Goal: Task Accomplishment & Management: Manage account settings

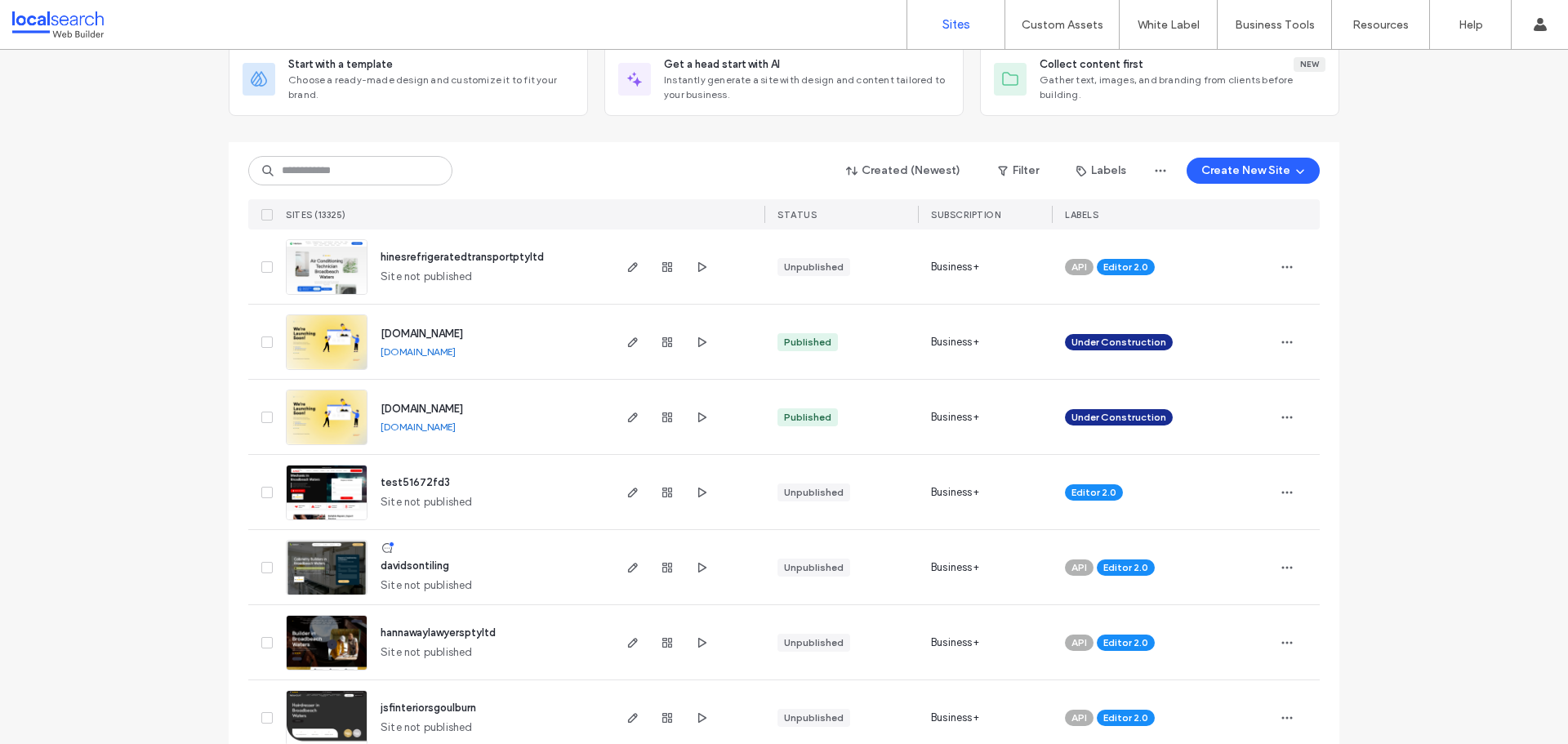
scroll to position [164, 0]
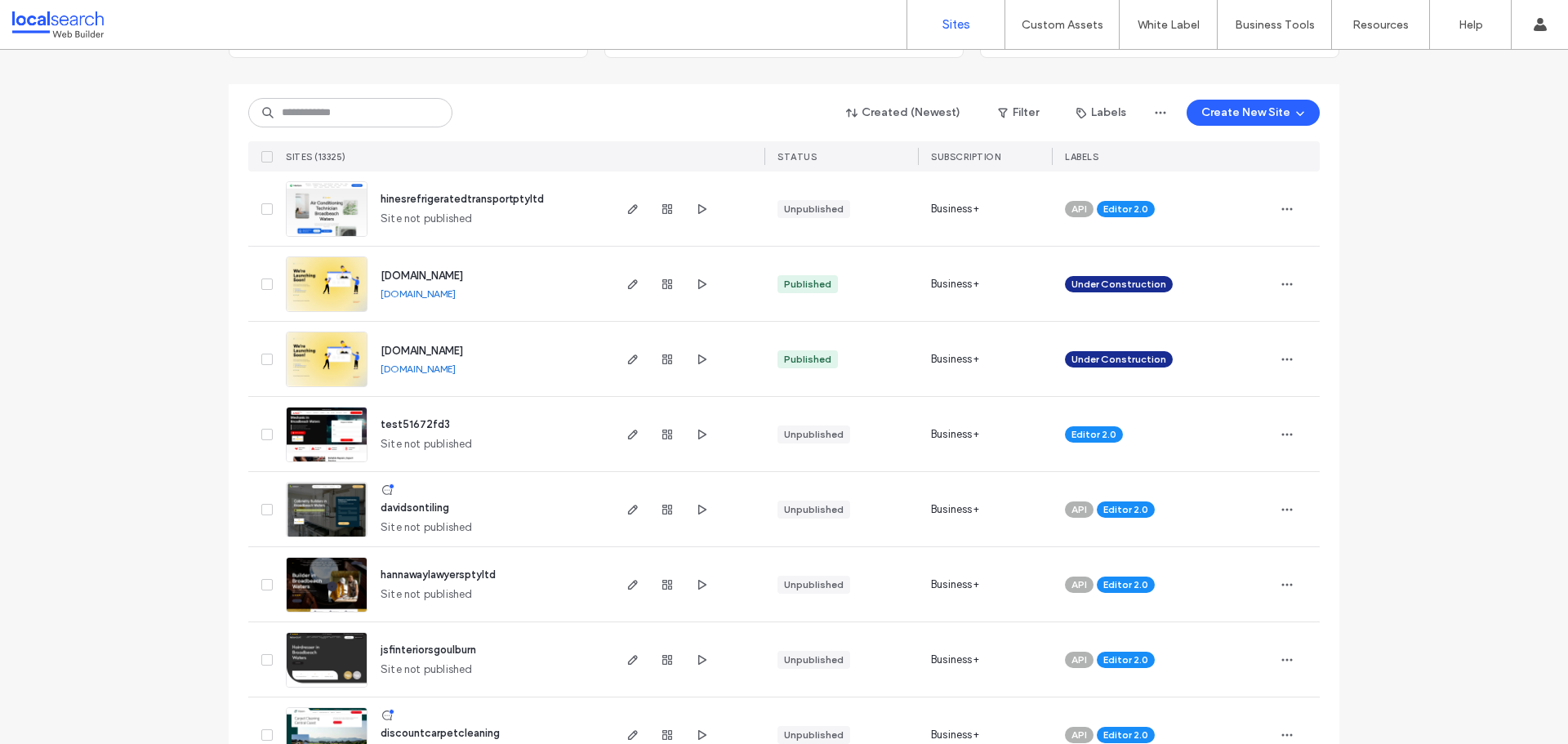
click at [307, 504] on img at bounding box center [326, 539] width 80 height 111
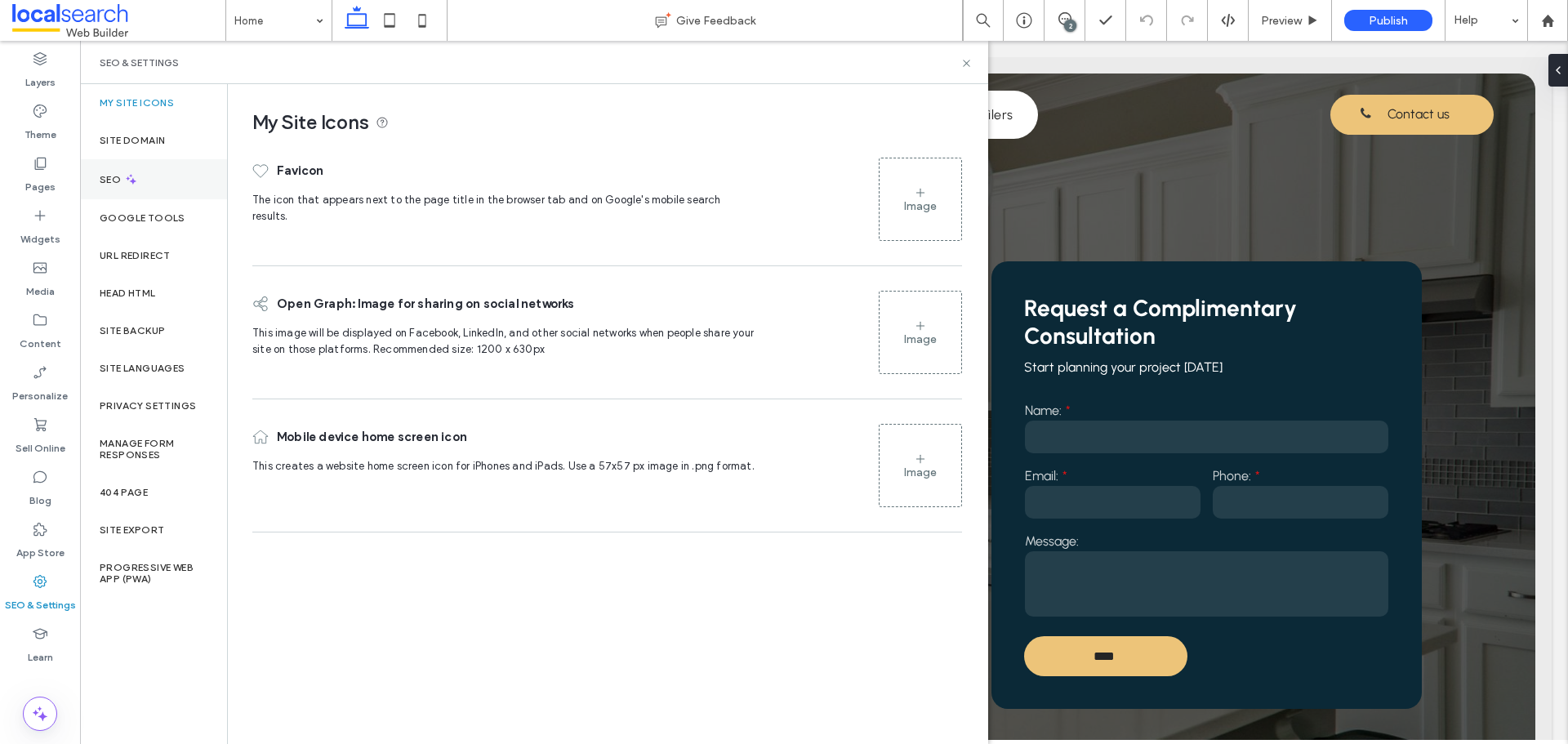
click at [149, 176] on div "SEO" at bounding box center [154, 179] width 147 height 40
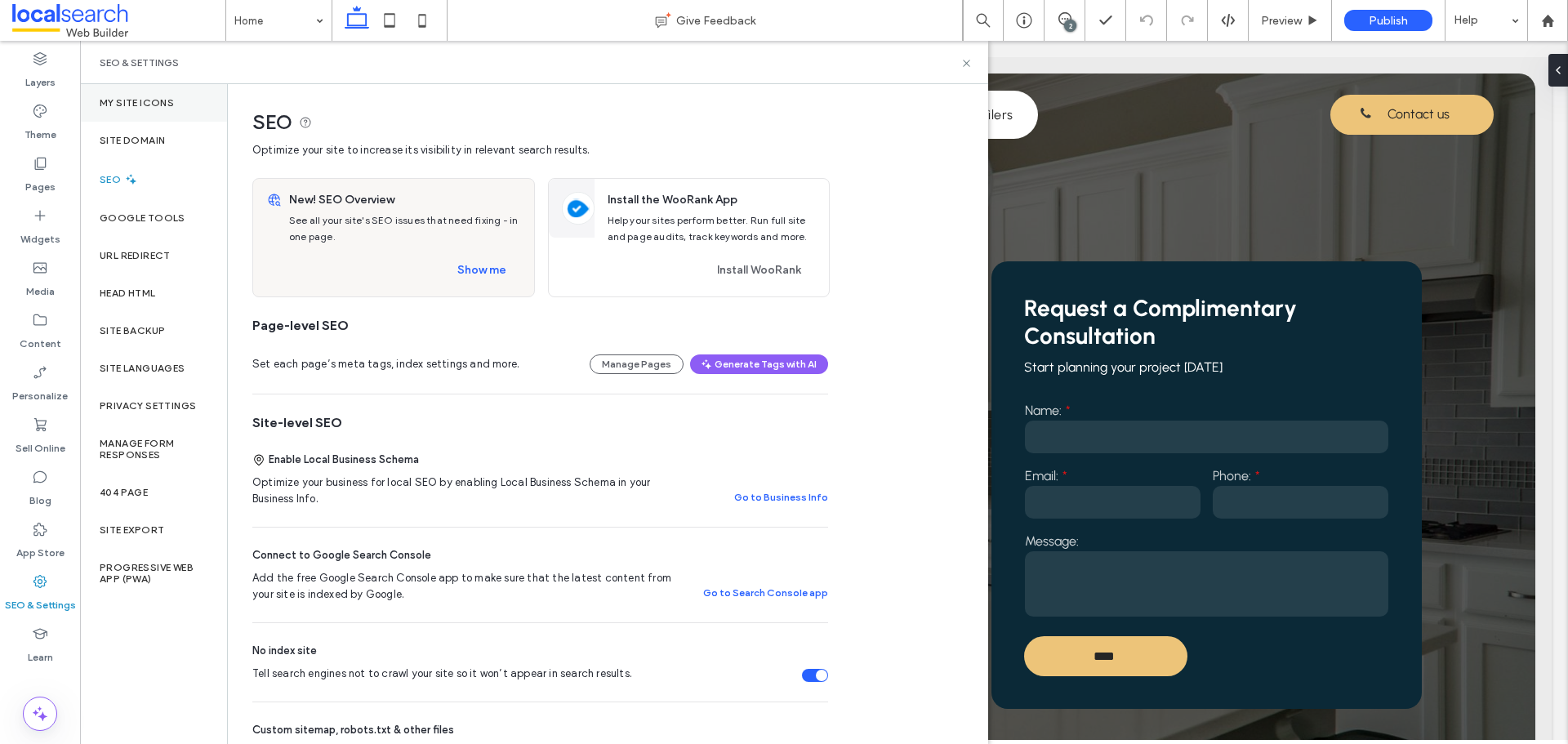
click at [163, 102] on label "My Site Icons" at bounding box center [137, 103] width 74 height 12
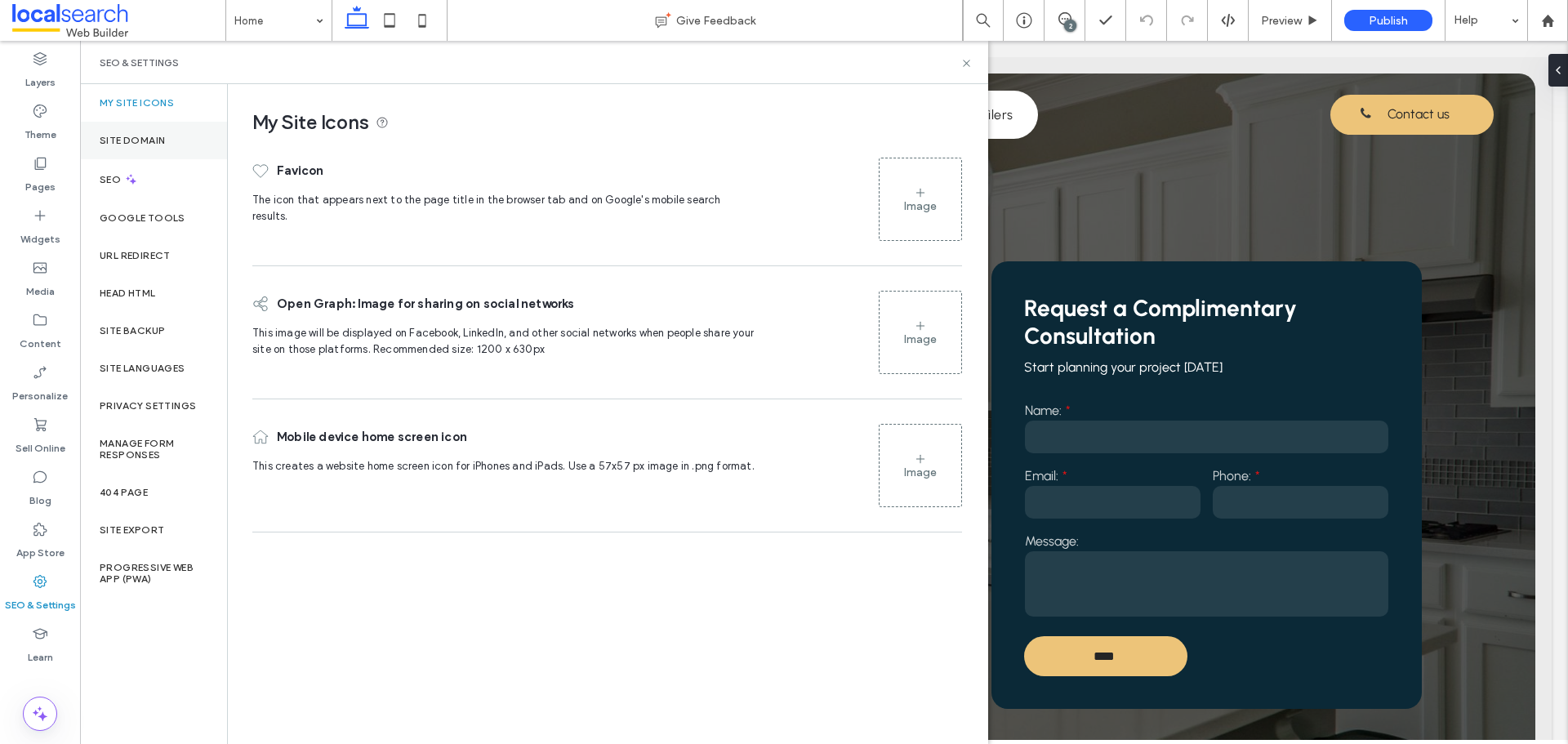
click at [149, 142] on label "Site Domain" at bounding box center [133, 140] width 65 height 12
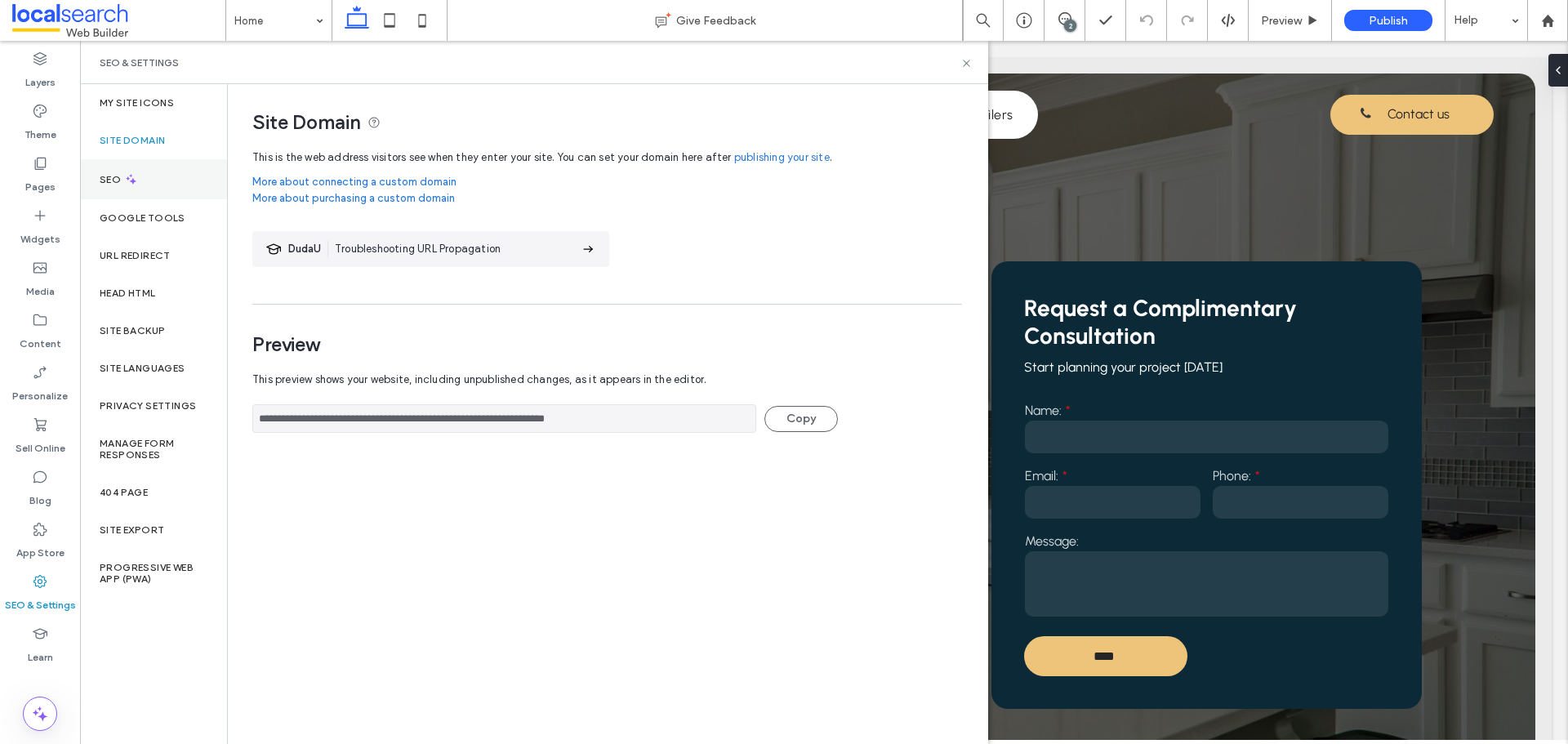
click at [140, 179] on div "SEO" at bounding box center [154, 179] width 147 height 40
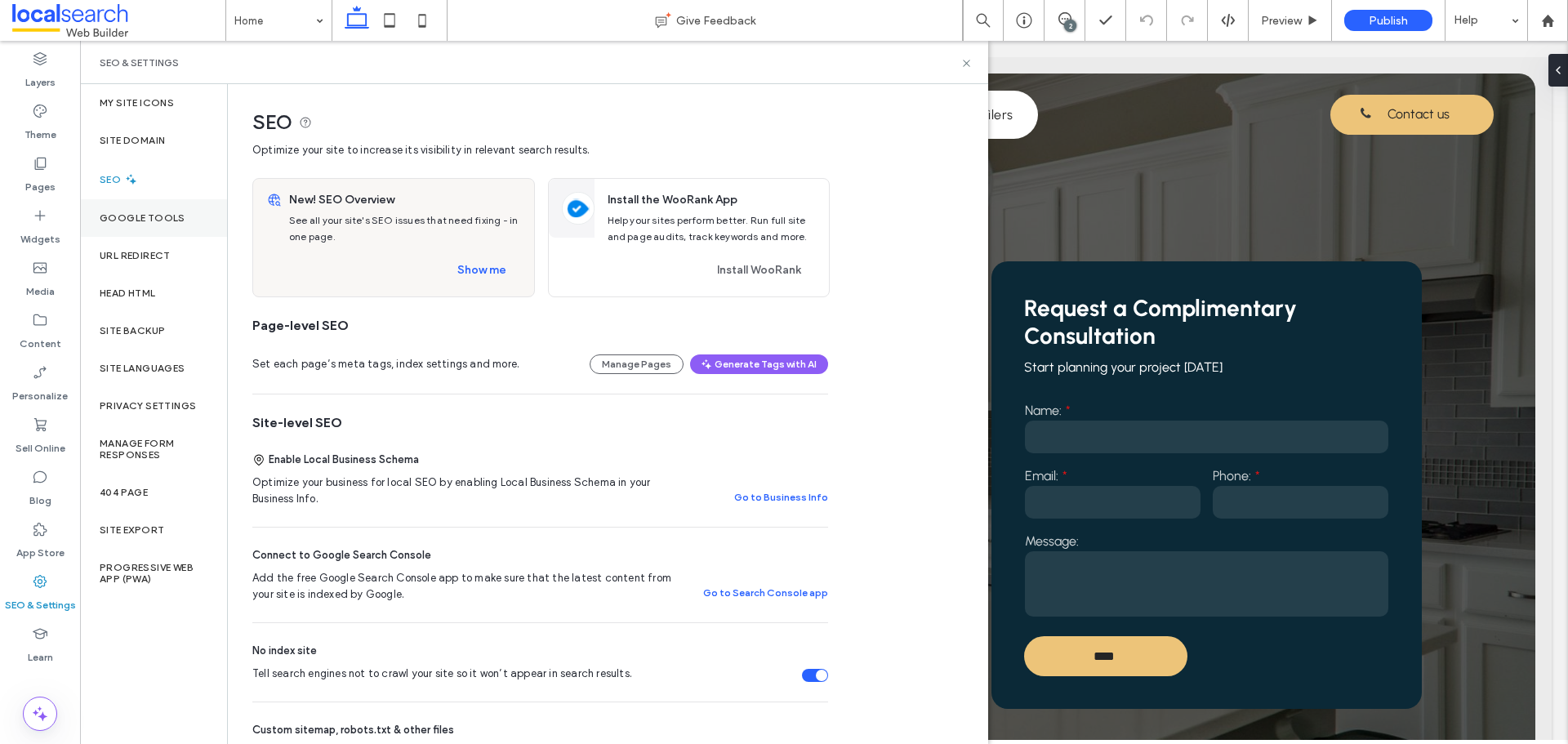
click at [141, 220] on label "Google Tools" at bounding box center [142, 218] width 86 height 12
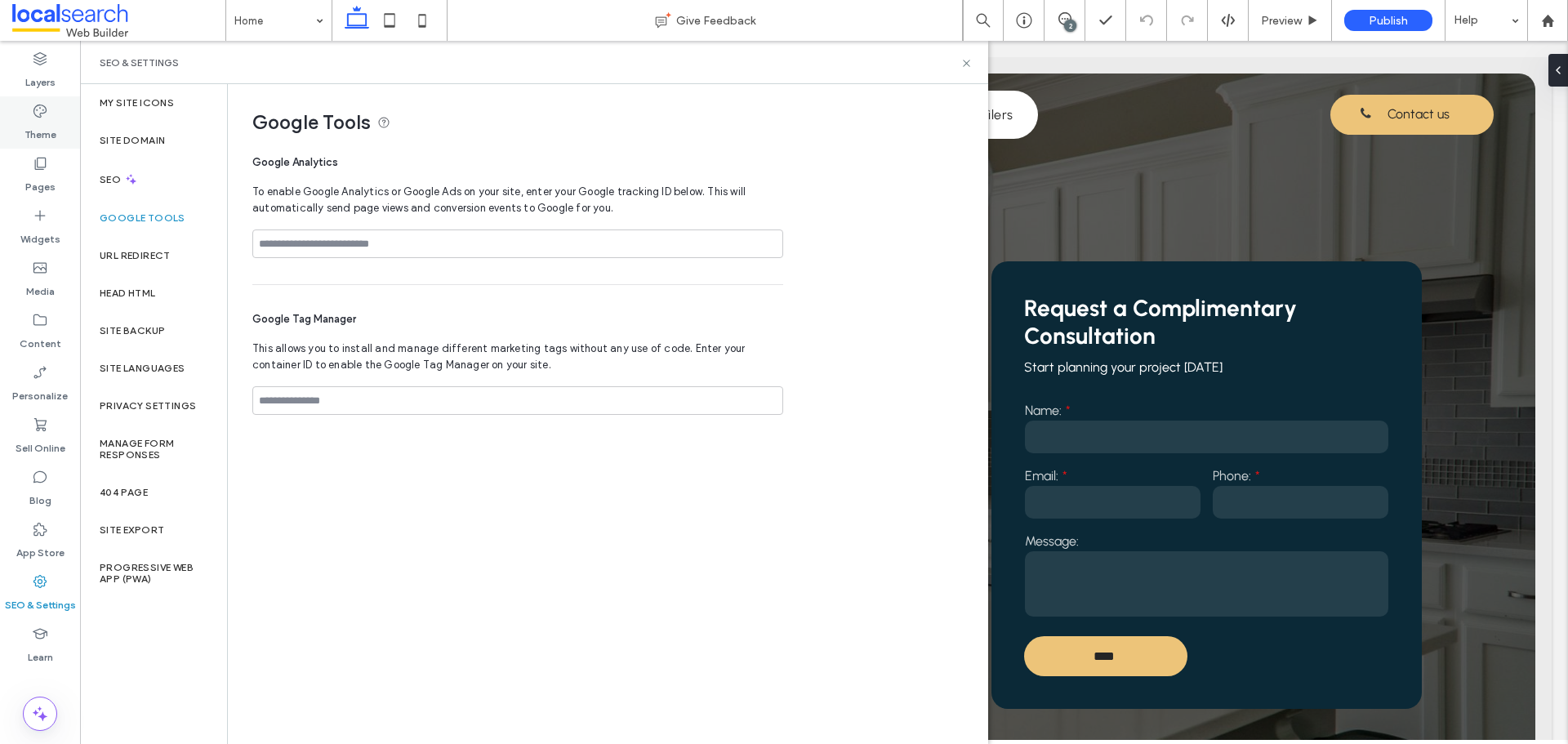
click at [49, 123] on label "Theme" at bounding box center [41, 131] width 32 height 23
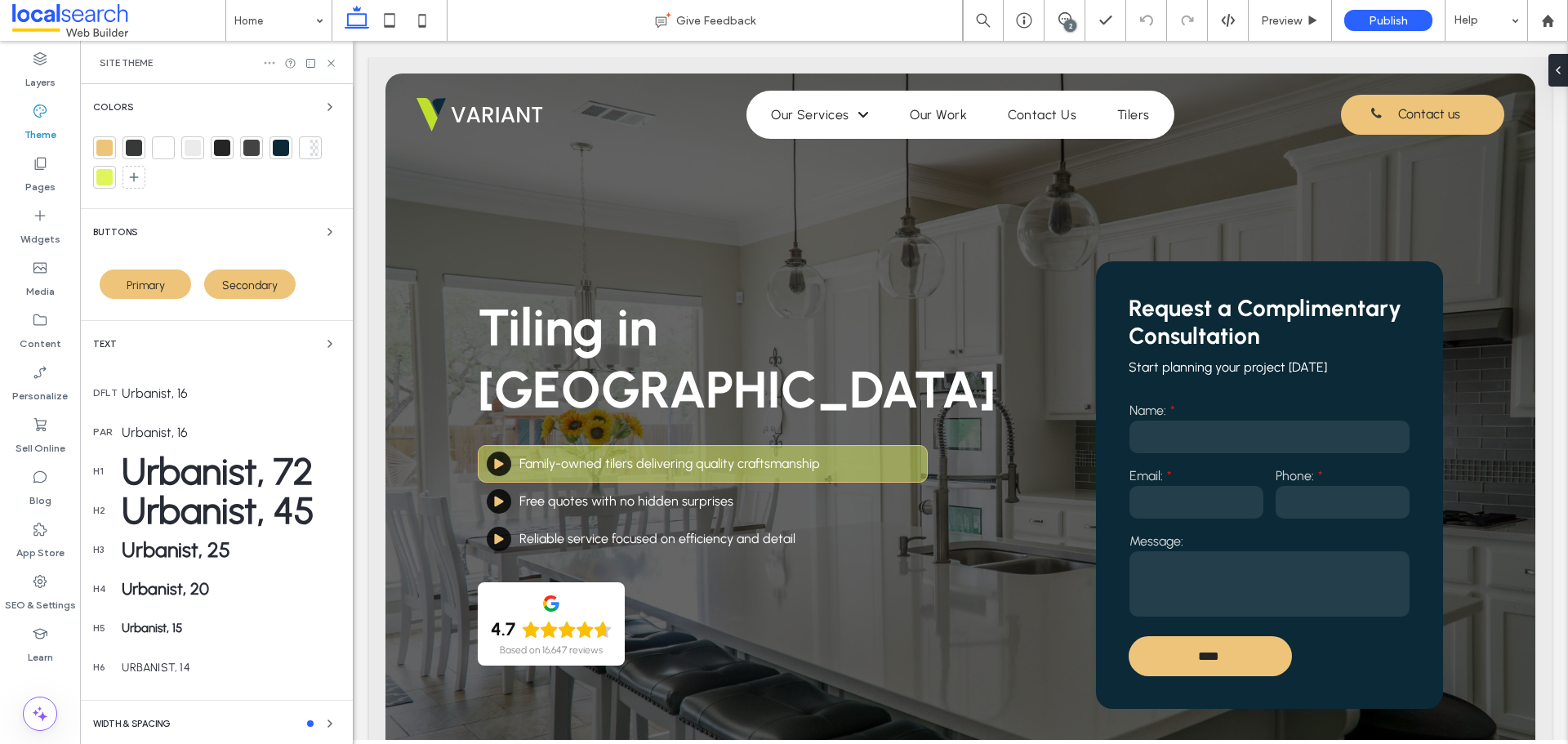
click at [268, 65] on icon at bounding box center [269, 63] width 13 height 13
click at [173, 71] on div "Site Theme" at bounding box center [217, 62] width 272 height 43
click at [1554, 20] on use at bounding box center [1548, 20] width 12 height 12
